Goal: Answer question/provide support: Share knowledge or assist other users

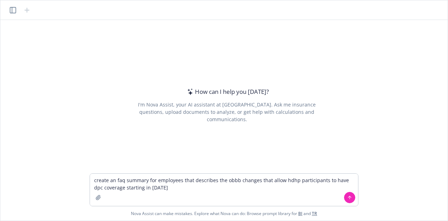
click at [113, 179] on textarea "create an faq summary for employees that describes the obbb changes that allow …" at bounding box center [224, 190] width 268 height 32
type textarea "create a short faq summary for employees that describes the obbb changes that a…"
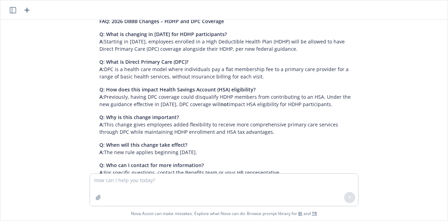
scroll to position [55, 0]
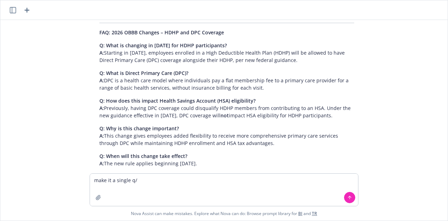
type textarea "make it a single q/a"
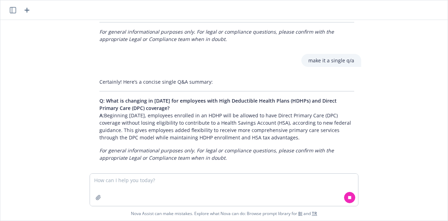
scroll to position [232, 0]
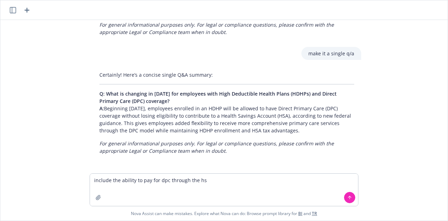
type textarea "include the ability to pay for dpc through the hsa"
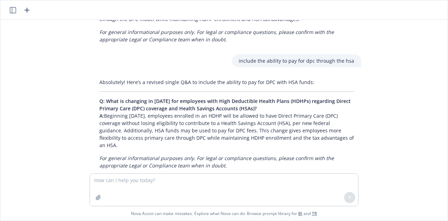
scroll to position [351, 0]
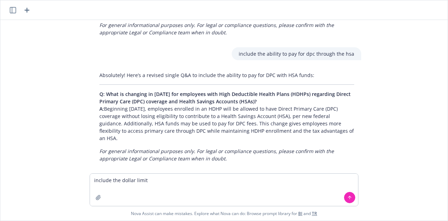
type textarea "include the dollar limits"
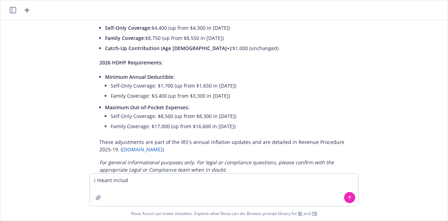
scroll to position [585, 0]
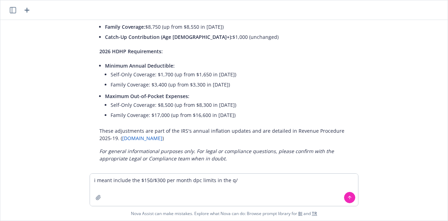
type textarea "i meant include the $150/$300 per month dpc limits in the q/a"
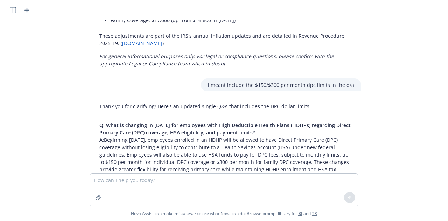
scroll to position [711, 0]
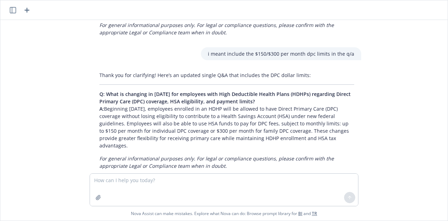
drag, startPoint x: 97, startPoint y: 85, endPoint x: 336, endPoint y: 128, distance: 243.0
click at [336, 128] on p "Q: What is changing in [DATE] for employees with High Deductible Health Plans (…" at bounding box center [226, 119] width 255 height 59
copy p "Q: What is changing in [DATE] for employees with High Deductible Health Plans (…"
